Goal: Obtain resource: Download file/media

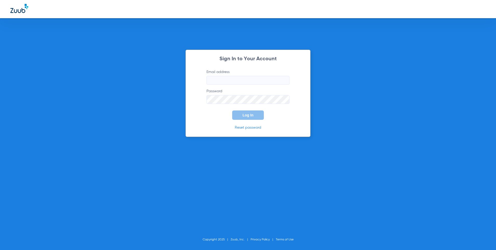
type input "lastingdental@gmail.com"
click at [248, 114] on span "Log In" at bounding box center [248, 115] width 11 height 4
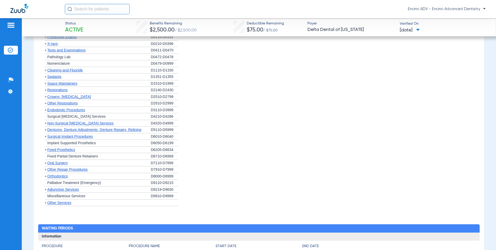
scroll to position [338, 0]
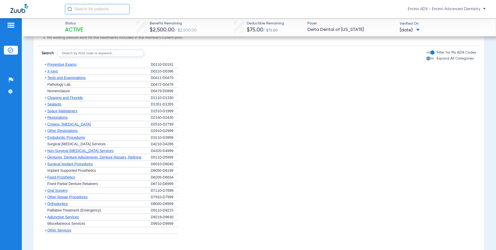
click at [66, 97] on span "Cleaning and Fluoride" at bounding box center [65, 98] width 36 height 4
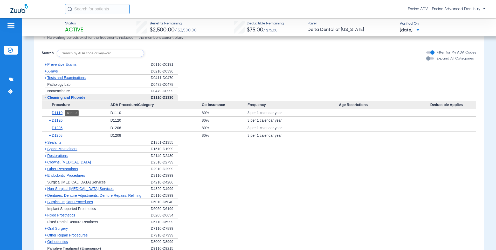
click at [59, 113] on span "D1110" at bounding box center [57, 113] width 11 height 4
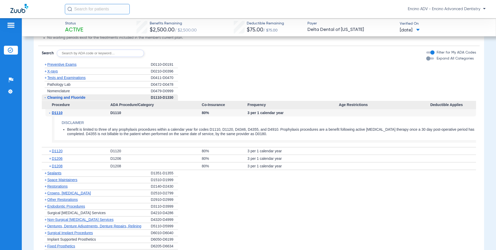
click at [59, 113] on span "D1110" at bounding box center [57, 113] width 11 height 4
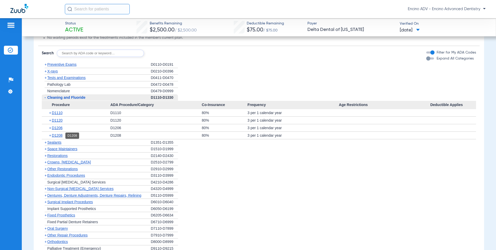
click at [59, 134] on span "D1208" at bounding box center [57, 135] width 11 height 4
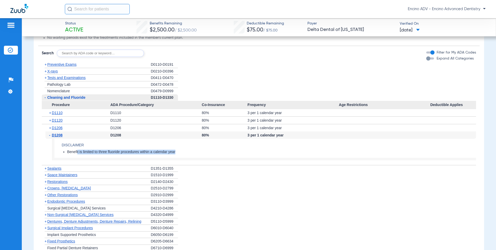
drag, startPoint x: 77, startPoint y: 150, endPoint x: 186, endPoint y: 156, distance: 108.7
click at [186, 156] on app-benefits-detail "Disclaimer Benefit is limited to three fluoride procedures within a calendar ye…" at bounding box center [264, 150] width 425 height 22
drag, startPoint x: 186, startPoint y: 156, endPoint x: 191, endPoint y: 174, distance: 18.9
click at [191, 174] on li "+ Space Maintainers D1510-D1999" at bounding box center [259, 175] width 435 height 7
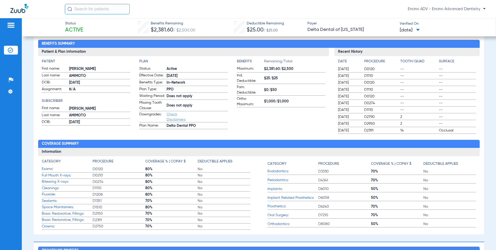
scroll to position [52, 0]
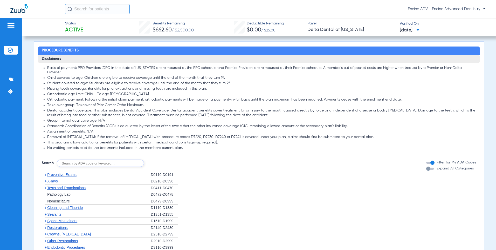
scroll to position [260, 0]
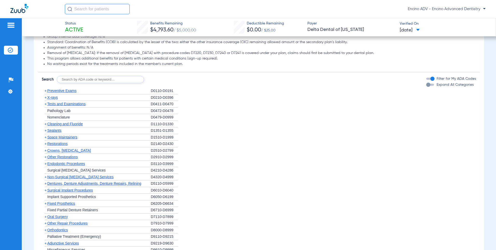
scroll to position [338, 0]
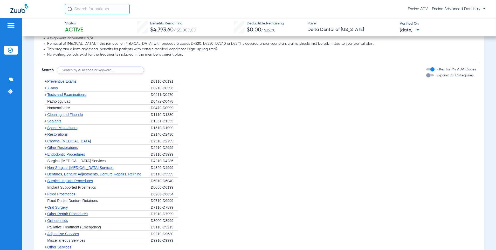
click at [66, 165] on span "Non-Surgical [MEDICAL_DATA] Services" at bounding box center [80, 167] width 66 height 4
drag, startPoint x: 66, startPoint y: 161, endPoint x: 83, endPoint y: 161, distance: 17.7
click at [83, 165] on span "Non-Surgical [MEDICAL_DATA] Services" at bounding box center [80, 167] width 66 height 4
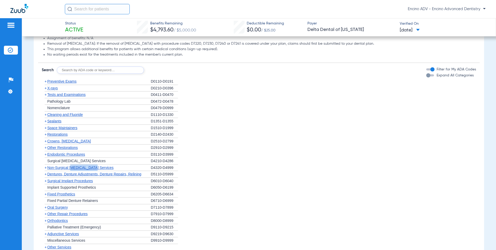
drag, startPoint x: 83, startPoint y: 161, endPoint x: 95, endPoint y: 162, distance: 12.0
click at [95, 165] on span "Non-Surgical [MEDICAL_DATA] Services" at bounding box center [80, 167] width 66 height 4
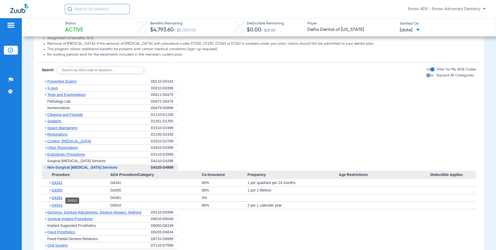
click at [57, 203] on span "D4910" at bounding box center [57, 205] width 11 height 4
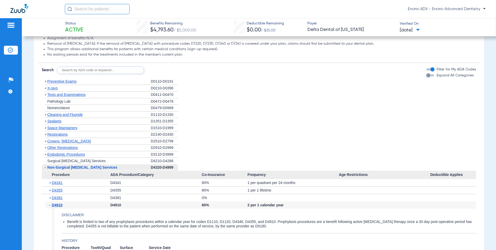
click at [57, 203] on span "D4910" at bounding box center [57, 205] width 11 height 4
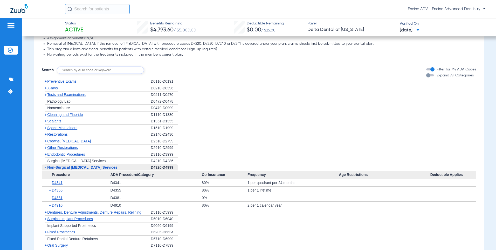
click at [57, 203] on span "D4910" at bounding box center [57, 205] width 11 height 4
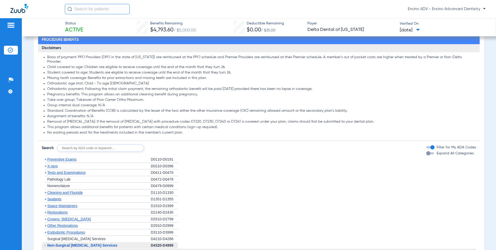
scroll to position [78, 0]
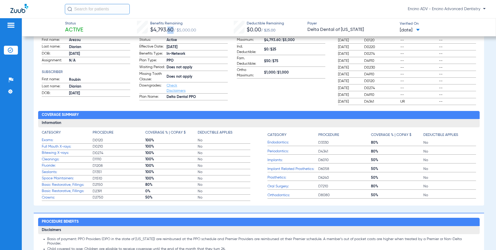
click at [160, 30] on span "$4,793.60" at bounding box center [161, 29] width 23 height 5
drag, startPoint x: 160, startPoint y: 30, endPoint x: 157, endPoint y: 30, distance: 3.6
click at [157, 30] on span "$4,793.60" at bounding box center [161, 29] width 23 height 5
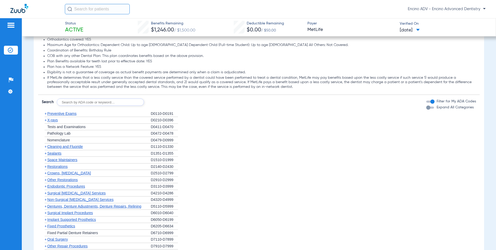
scroll to position [493, 0]
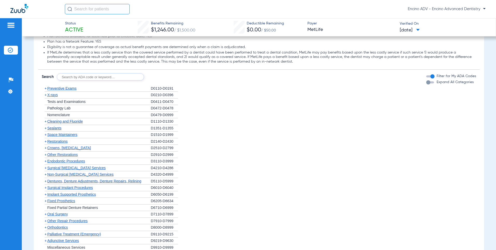
click at [65, 123] on span "Cleaning and Fluoride" at bounding box center [65, 121] width 36 height 4
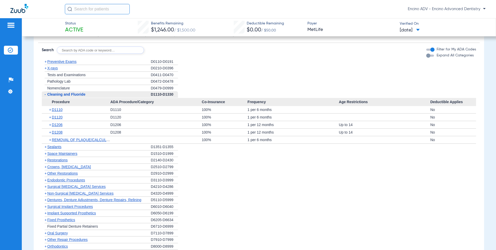
scroll to position [545, 0]
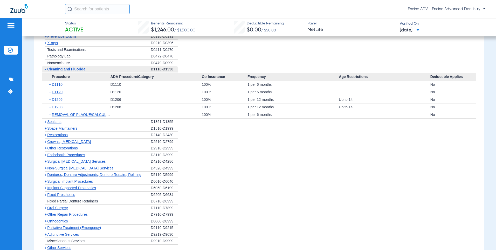
click at [73, 168] on span "Non-Surgical [MEDICAL_DATA] Services" at bounding box center [80, 168] width 66 height 4
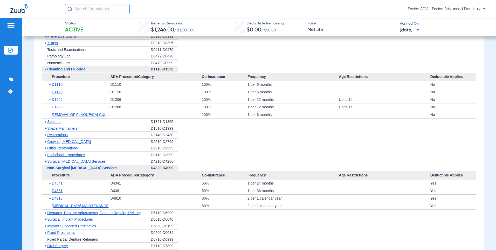
scroll to position [571, 0]
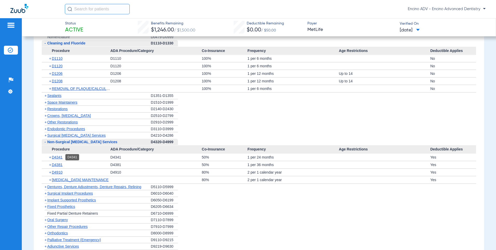
click at [62, 159] on span "D4341" at bounding box center [57, 157] width 11 height 4
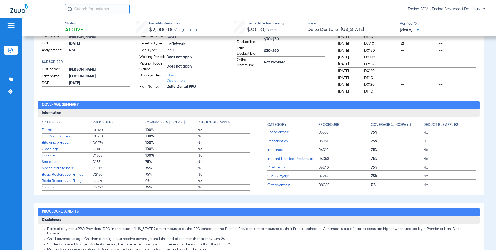
scroll to position [104, 0]
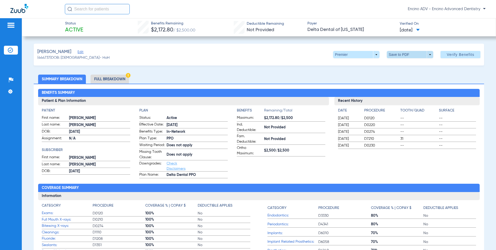
click at [404, 54] on span at bounding box center [410, 54] width 12 height 12
click at [404, 65] on span "Save to PDF" at bounding box center [408, 65] width 21 height 4
